Goal: Find contact information: Find contact information

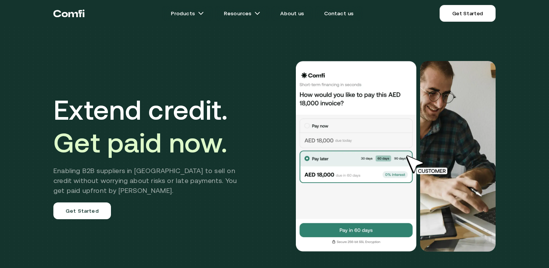
drag, startPoint x: 219, startPoint y: 146, endPoint x: 203, endPoint y: 109, distance: 40.5
click at [206, 120] on h1 "Extend credit. Get paid now." at bounding box center [150, 126] width 195 height 66
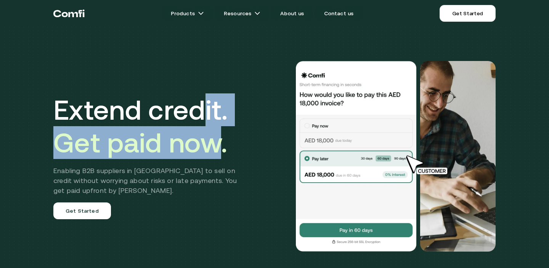
click at [203, 109] on h1 "Extend credit. Get paid now." at bounding box center [150, 126] width 195 height 66
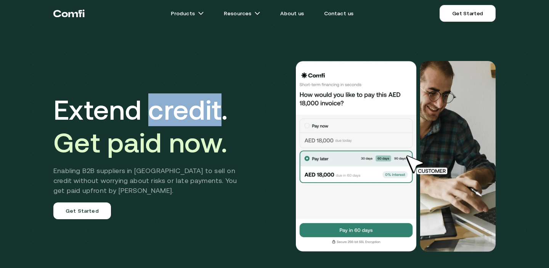
drag, startPoint x: 203, startPoint y: 109, endPoint x: 206, endPoint y: 131, distance: 22.3
click at [203, 125] on h1 "Extend credit. Get paid now." at bounding box center [150, 126] width 195 height 66
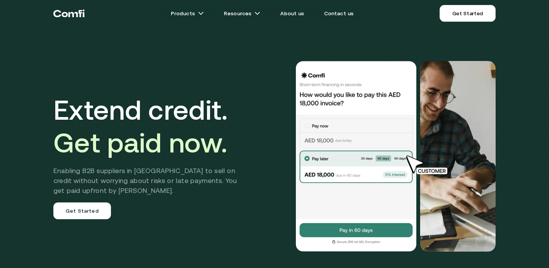
click at [206, 131] on span "Get paid now." at bounding box center [140, 142] width 174 height 31
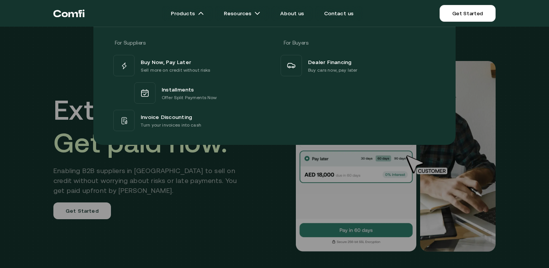
click at [194, 198] on div at bounding box center [274, 161] width 549 height 268
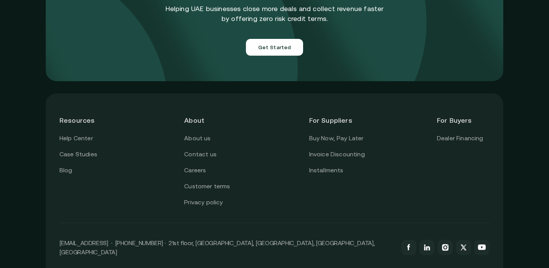
scroll to position [2747, 0]
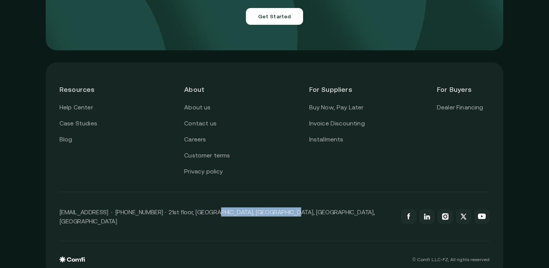
drag, startPoint x: 274, startPoint y: 204, endPoint x: 204, endPoint y: 204, distance: 70.1
click at [204, 207] on p "[EMAIL_ADDRESS] · [PHONE_NUMBER] · 21st floor, [GEOGRAPHIC_DATA], [GEOGRAPHIC_D…" at bounding box center [226, 216] width 334 height 18
drag, startPoint x: 210, startPoint y: 206, endPoint x: 249, endPoint y: 207, distance: 38.9
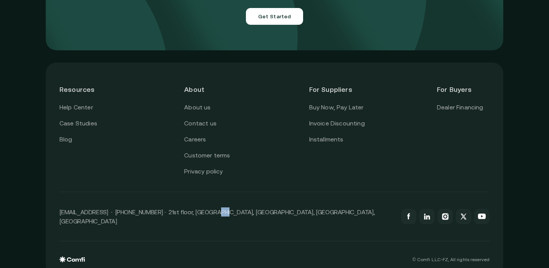
click at [226, 207] on p "[EMAIL_ADDRESS] · [PHONE_NUMBER] · 21st floor, [GEOGRAPHIC_DATA], [GEOGRAPHIC_D…" at bounding box center [226, 216] width 334 height 18
click at [249, 207] on p "[EMAIL_ADDRESS] · [PHONE_NUMBER] · 21st floor, [GEOGRAPHIC_DATA], [GEOGRAPHIC_D…" at bounding box center [226, 216] width 334 height 18
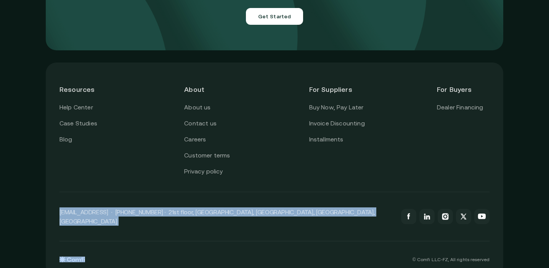
drag, startPoint x: 249, startPoint y: 207, endPoint x: 224, endPoint y: 204, distance: 24.6
click at [230, 207] on p "[EMAIL_ADDRESS] · [PHONE_NUMBER] · 21st floor, [GEOGRAPHIC_DATA], [GEOGRAPHIC_D…" at bounding box center [226, 216] width 334 height 18
click at [224, 207] on p "[EMAIL_ADDRESS] · [PHONE_NUMBER] · 21st floor, [GEOGRAPHIC_DATA], [GEOGRAPHIC_D…" at bounding box center [226, 216] width 334 height 18
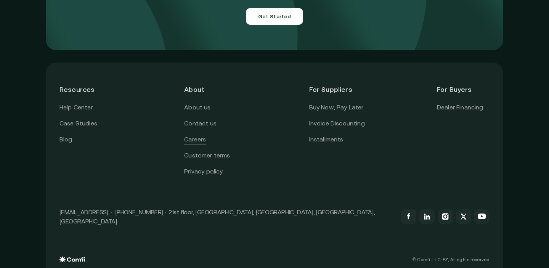
click at [197, 135] on link "Careers" at bounding box center [195, 140] width 22 height 10
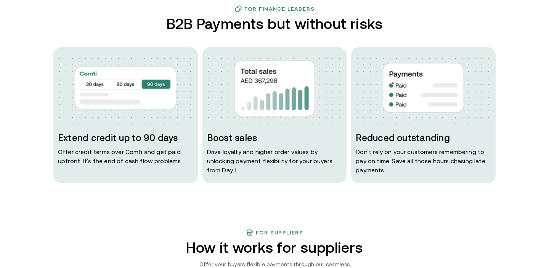
scroll to position [0, 0]
